Goal: Task Accomplishment & Management: Manage account settings

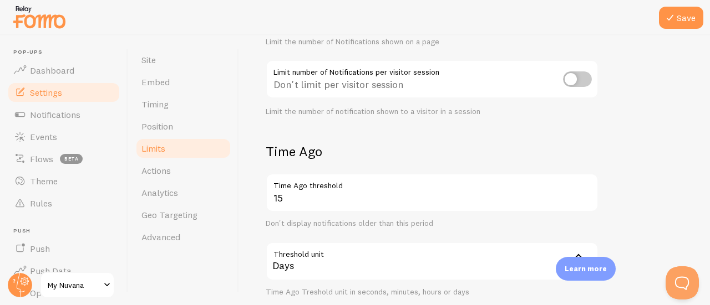
scroll to position [190, 0]
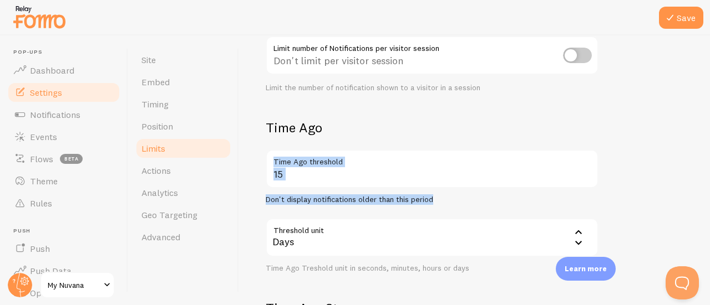
drag, startPoint x: 432, startPoint y: 195, endPoint x: 271, endPoint y: 177, distance: 162.4
click at [271, 177] on div "15 Time Ago threshold Don't display notifications older than this period" at bounding box center [432, 177] width 333 height 55
copy div "Time Ago threshold Don't display notifications older than this period"
click at [594, 138] on div "Time Ago 15 Time Ago threshold Don't display notifications older than this peri…" at bounding box center [432, 196] width 333 height 154
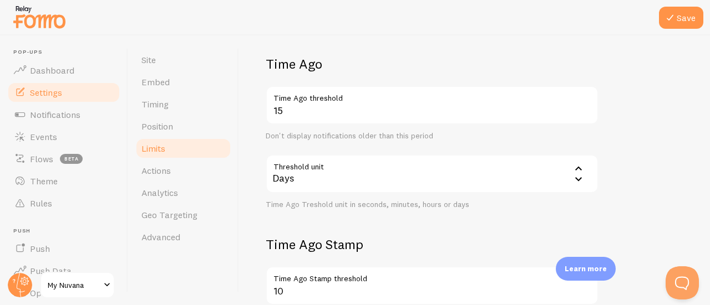
scroll to position [254, 0]
click at [304, 207] on div "Time Ago Treshold unit in seconds, minutes, hours or days" at bounding box center [432, 205] width 333 height 10
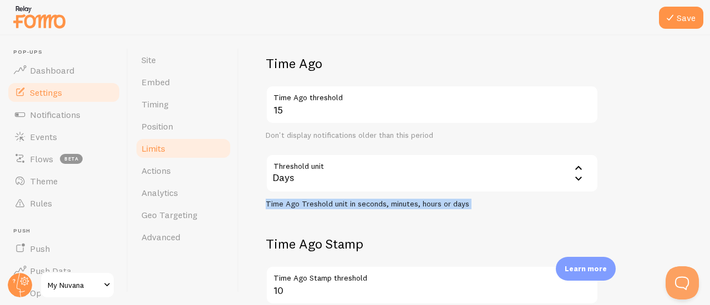
click at [304, 207] on div "Time Ago Treshold unit in seconds, minutes, hours or days" at bounding box center [432, 205] width 333 height 10
copy form "Time Ago Treshold unit in seconds, minutes, hours or days"
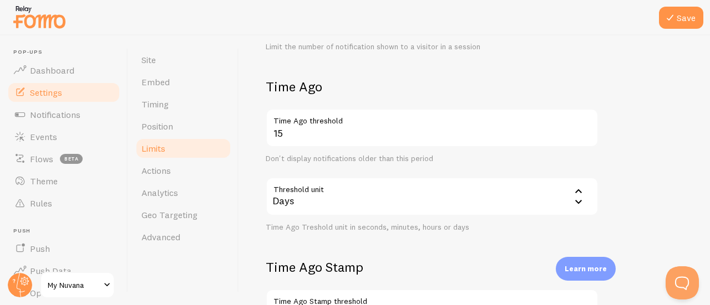
scroll to position [232, 0]
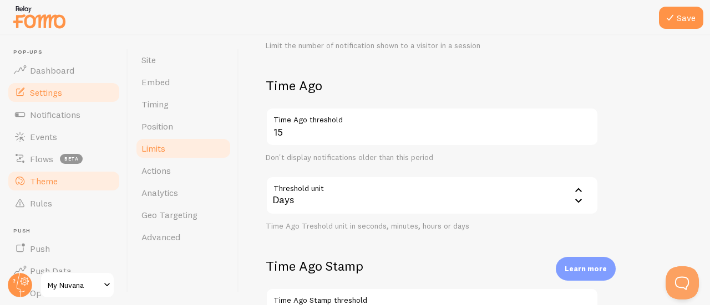
click at [44, 180] on span "Theme" at bounding box center [44, 181] width 28 height 11
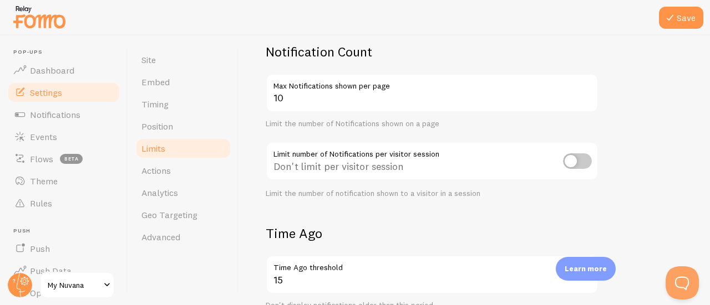
scroll to position [39, 0]
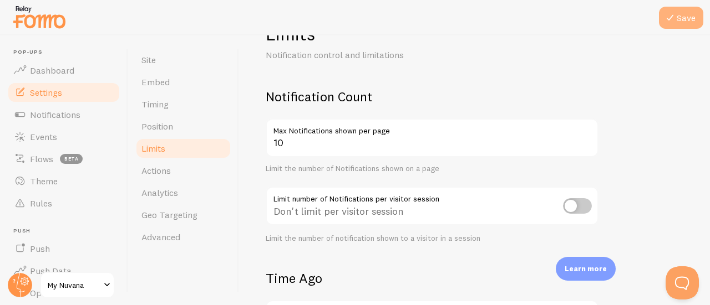
click at [670, 12] on icon at bounding box center [669, 17] width 13 height 13
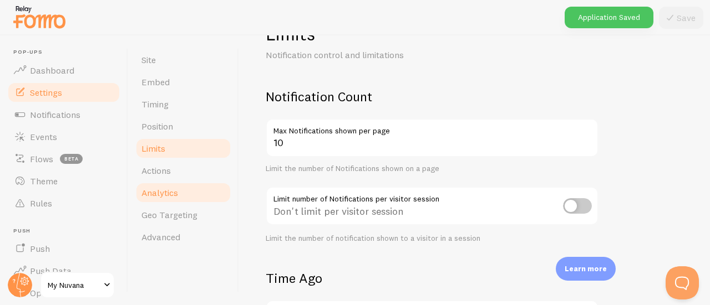
click at [147, 196] on span "Analytics" at bounding box center [159, 192] width 37 height 11
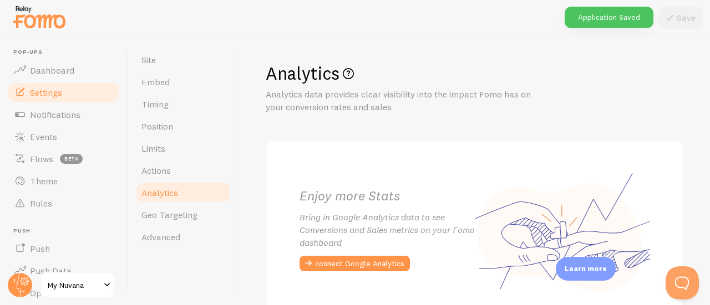
scroll to position [73, 0]
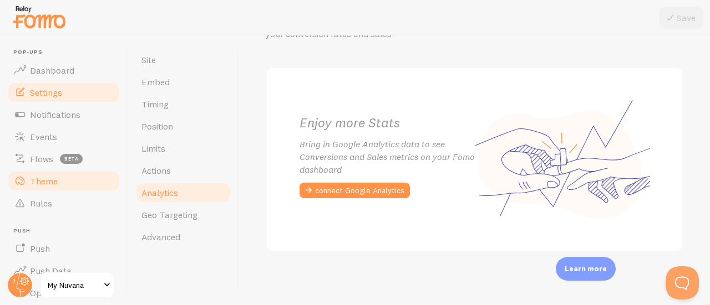
click at [42, 179] on span "Theme" at bounding box center [44, 181] width 28 height 11
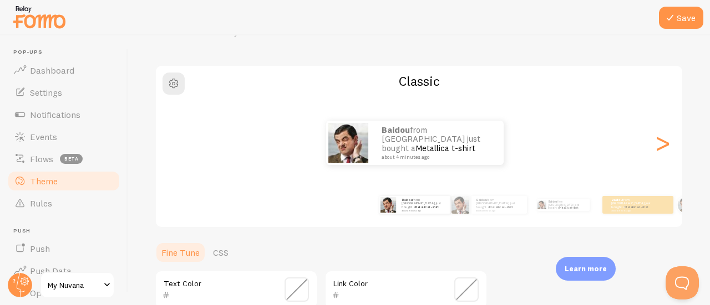
scroll to position [62, 0]
click at [547, 216] on div "Baidou from [GEOGRAPHIC_DATA] just bought a Metallica t-shirt about 4 minutes a…" at bounding box center [563, 205] width 65 height 31
type input "0"
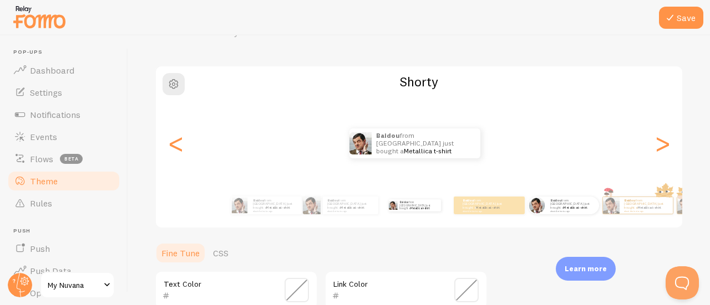
click at [569, 215] on div "Baidou from [GEOGRAPHIC_DATA] just bought a Metallica t-shirt about 4 minutes a…" at bounding box center [563, 205] width 65 height 31
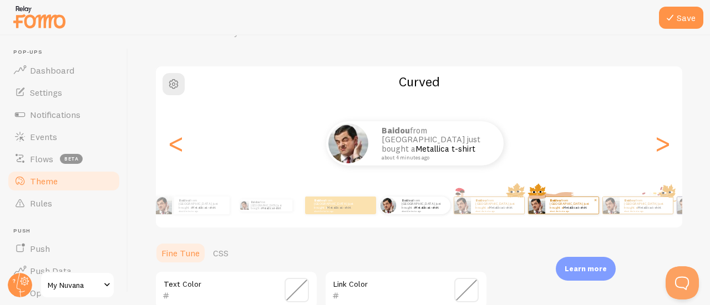
click at [568, 202] on p "Baidou from [GEOGRAPHIC_DATA] just bought a Metallica t-shirt about 4 minutes a…" at bounding box center [571, 205] width 44 height 14
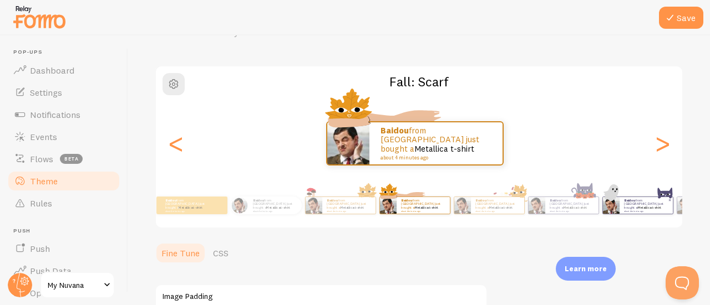
click at [637, 205] on p "Baidou from [GEOGRAPHIC_DATA] just bought a Metallica t-shirt about 4 minutes a…" at bounding box center [646, 205] width 44 height 14
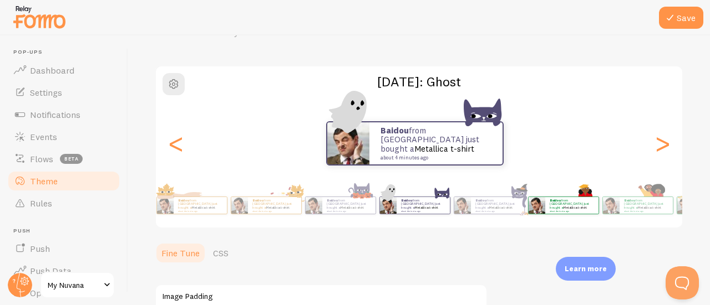
click at [547, 216] on div "Baidou from [GEOGRAPHIC_DATA] just bought a Metallica t-shirt about 4 minutes a…" at bounding box center [563, 205] width 65 height 31
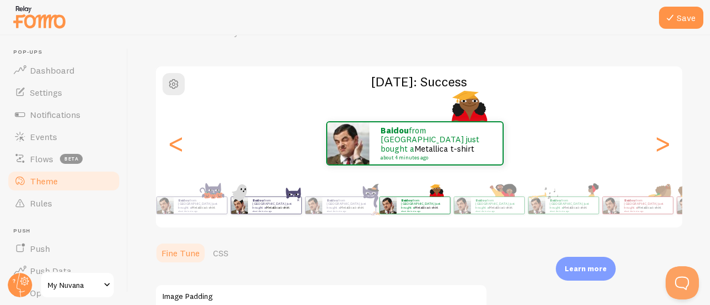
click at [252, 211] on div "Baidou from [GEOGRAPHIC_DATA] just bought a Metallica t-shirt about 4 minutes a…" at bounding box center [274, 205] width 53 height 17
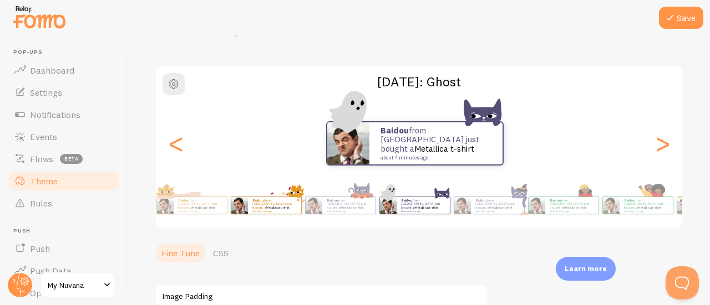
click at [281, 207] on link "Metallica t-shirt" at bounding box center [278, 208] width 24 height 4
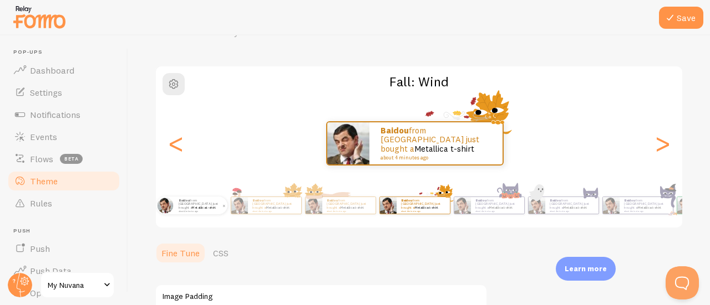
click at [212, 210] on small "about 4 minutes ago" at bounding box center [200, 211] width 43 height 2
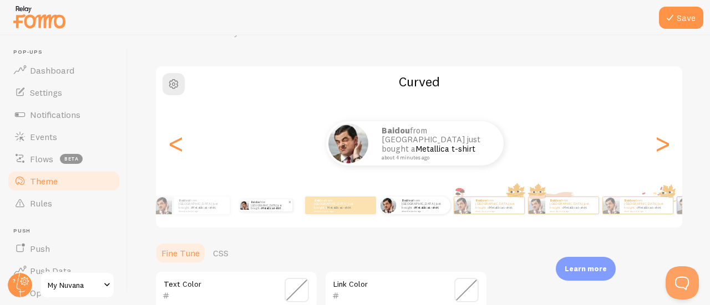
click at [258, 209] on p "Baidou from [GEOGRAPHIC_DATA] just bought a Metallica t-shirt about 4 minutes a…" at bounding box center [269, 206] width 37 height 12
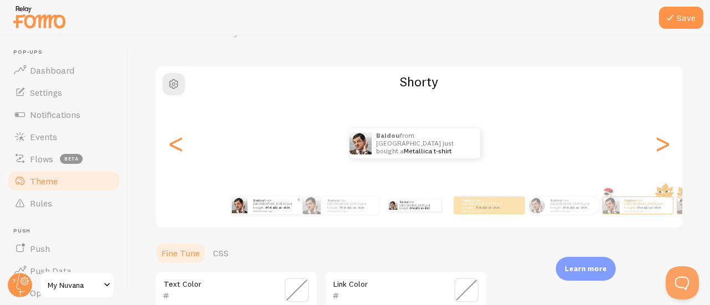
click at [257, 210] on small "about 4 minutes ago" at bounding box center [274, 211] width 43 height 2
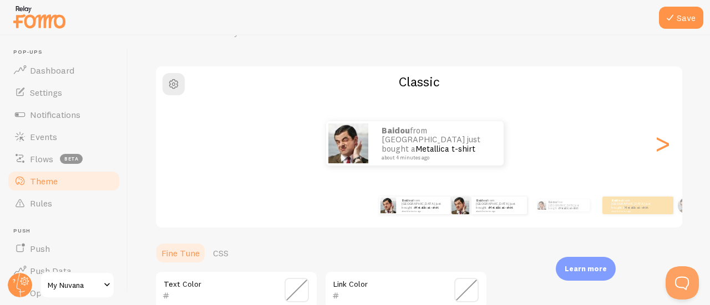
click at [470, 218] on div "Baidou from [GEOGRAPHIC_DATA] just bought a Metallica t-shirt about 4 minutes a…" at bounding box center [488, 205] width 65 height 31
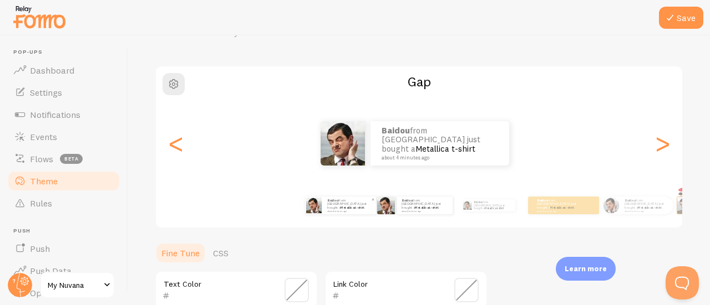
click at [354, 213] on div "Baidou from [GEOGRAPHIC_DATA] just bought a Metallica t-shirt about 4 minutes a…" at bounding box center [349, 206] width 53 height 18
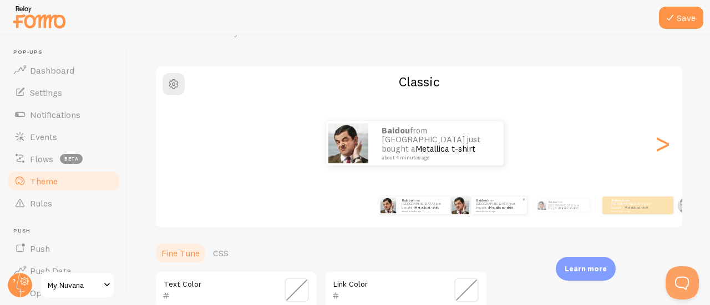
click at [481, 211] on div "Baidou from [GEOGRAPHIC_DATA] just bought a Metallica t-shirt about 4 minutes a…" at bounding box center [498, 206] width 55 height 18
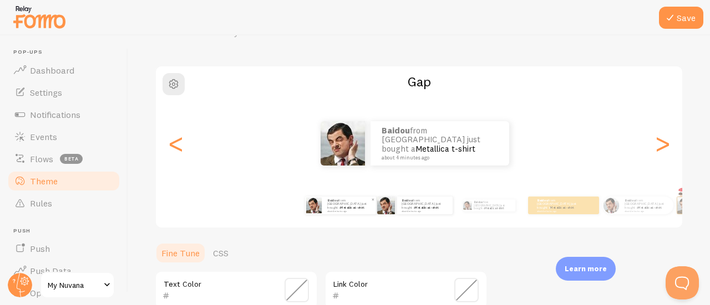
click at [351, 213] on div "Baidou from [GEOGRAPHIC_DATA] just bought a Metallica t-shirt about 4 minutes a…" at bounding box center [349, 206] width 53 height 18
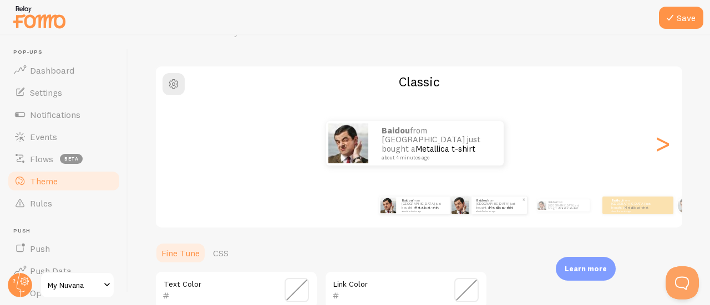
click at [457, 210] on img at bounding box center [460, 206] width 18 height 18
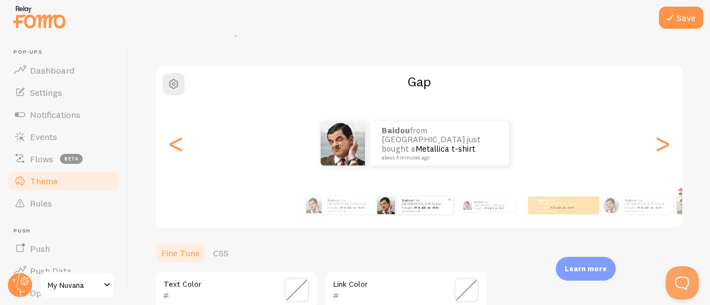
click at [381, 207] on img at bounding box center [386, 206] width 18 height 18
click at [359, 207] on link "Metallica t-shirt" at bounding box center [352, 208] width 24 height 4
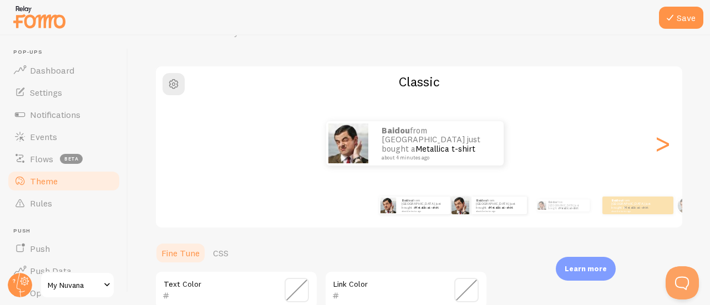
click at [472, 217] on div "Baidou from [GEOGRAPHIC_DATA] just bought a Metallica t-shirt about 4 minutes a…" at bounding box center [488, 205] width 65 height 31
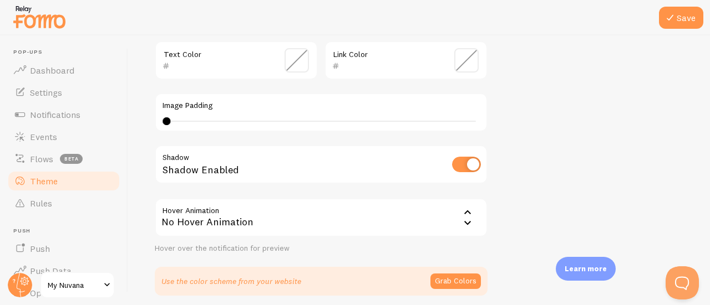
scroll to position [323, 0]
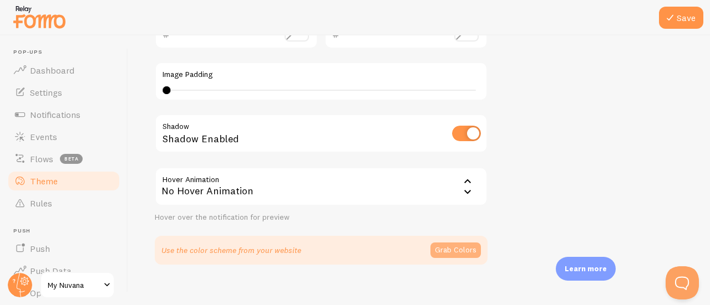
click at [446, 246] on button "Grab Colors" at bounding box center [455, 251] width 50 height 16
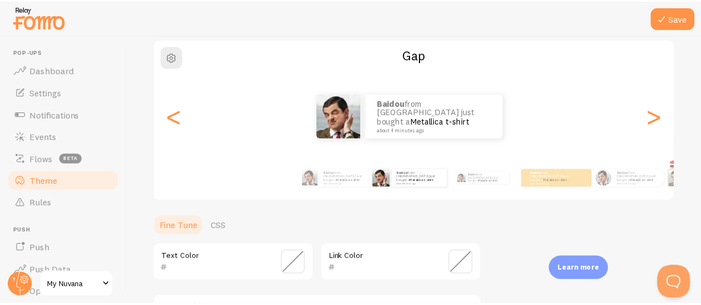
scroll to position [87, 0]
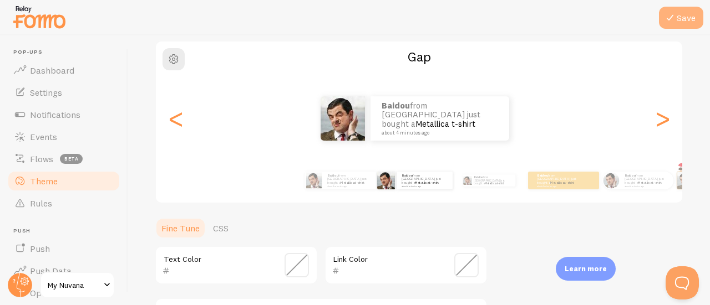
click at [671, 19] on icon at bounding box center [669, 17] width 13 height 13
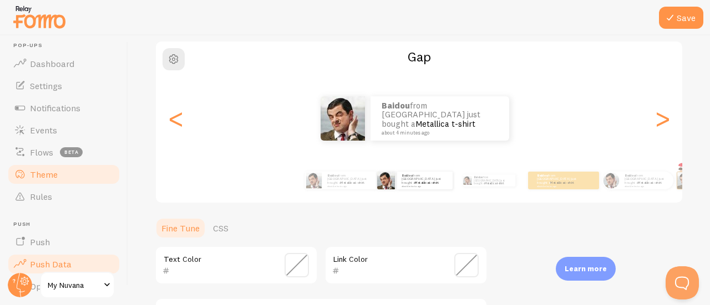
scroll to position [6, 0]
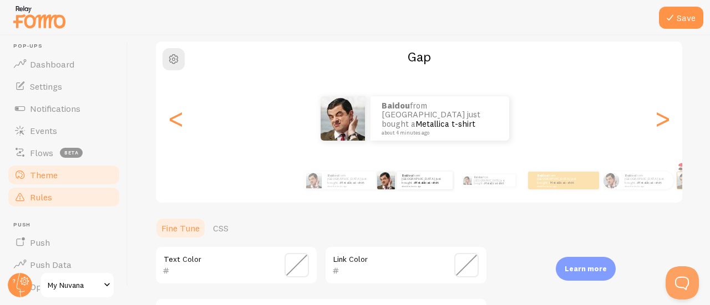
click at [49, 199] on span "Rules" at bounding box center [41, 197] width 22 height 11
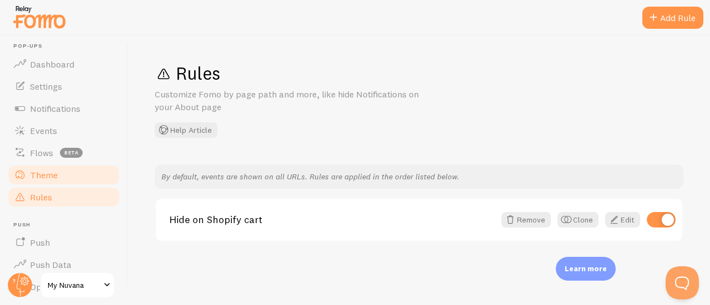
click at [52, 182] on link "Theme" at bounding box center [64, 175] width 114 height 22
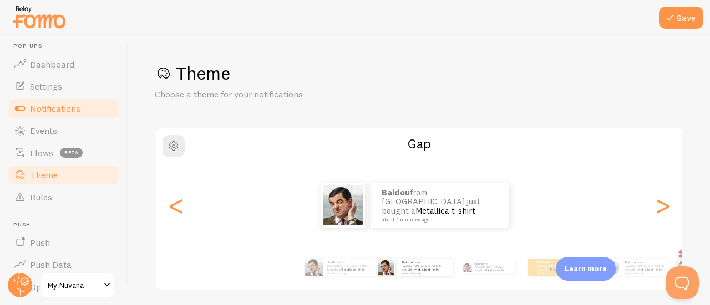
click at [77, 105] on span "Notifications" at bounding box center [55, 108] width 50 height 11
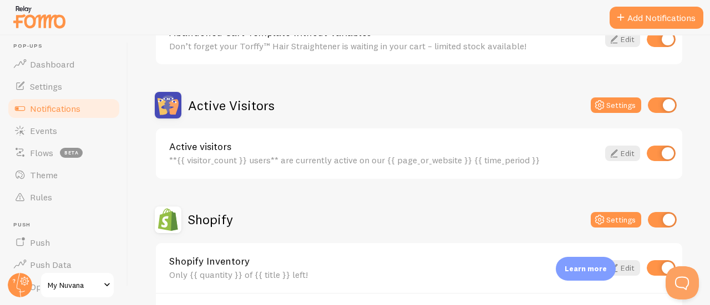
scroll to position [217, 0]
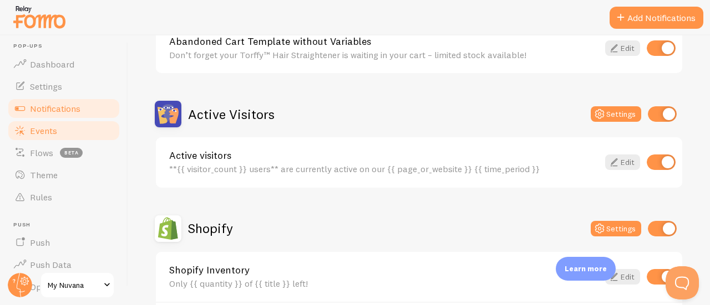
click at [90, 129] on link "Events" at bounding box center [64, 131] width 114 height 22
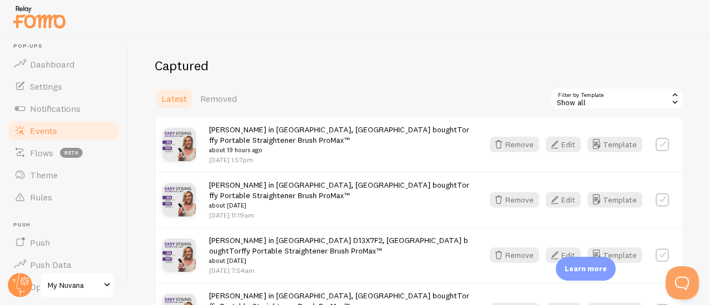
scroll to position [261, 0]
click at [611, 105] on div "Show all" at bounding box center [616, 99] width 133 height 22
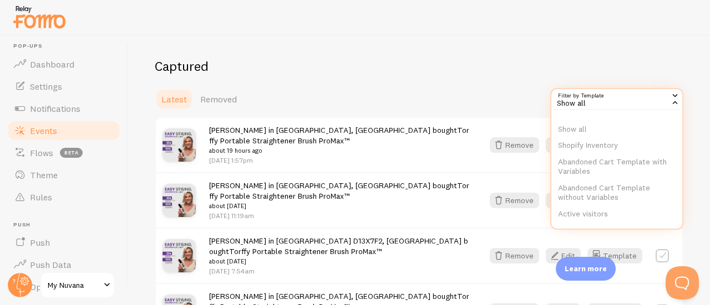
click at [611, 105] on div "Show all" at bounding box center [616, 99] width 133 height 22
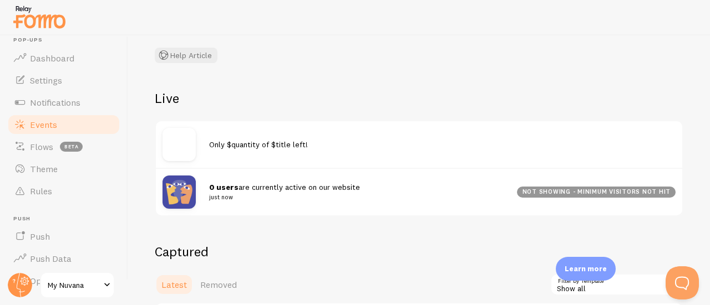
scroll to position [75, 0]
click at [205, 198] on div at bounding box center [185, 191] width 47 height 33
click at [52, 73] on link "Settings" at bounding box center [64, 80] width 114 height 22
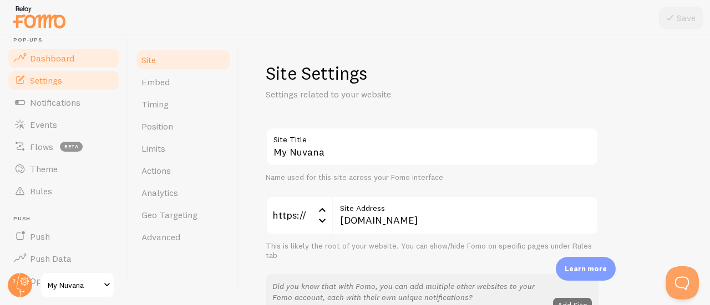
click at [55, 56] on span "Dashboard" at bounding box center [52, 58] width 44 height 11
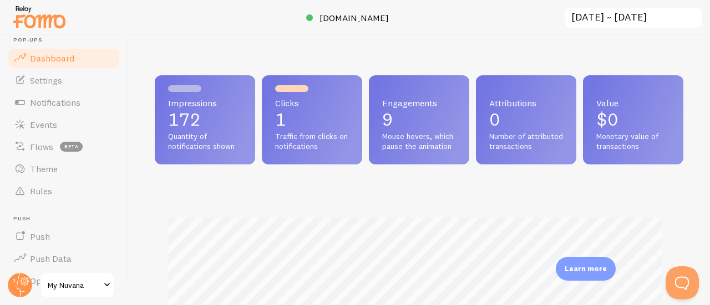
scroll to position [292, 520]
